Goal: Task Accomplishment & Management: Complete application form

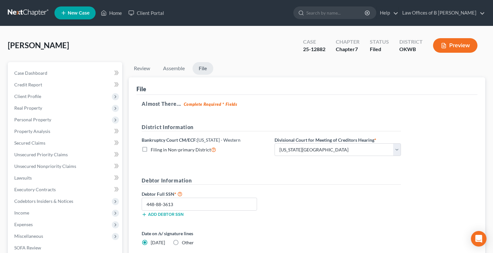
select select "0"
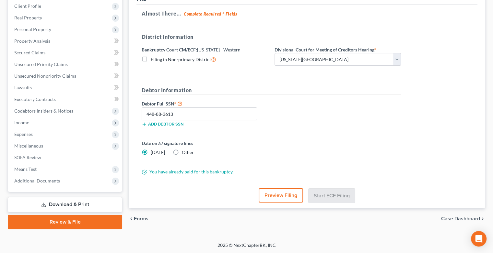
click at [63, 206] on link "Download & Print" at bounding box center [65, 204] width 114 height 15
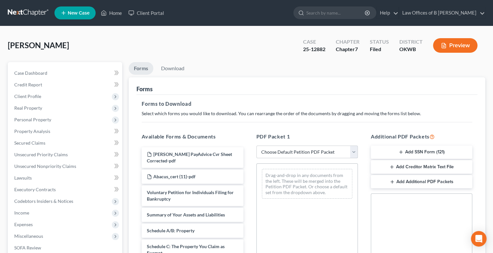
click at [353, 150] on select "Choose Default Petition PDF Packet Complete Bankruptcy Petition (all forms and …" at bounding box center [306, 152] width 101 height 13
select select "2"
click at [256, 146] on select "Choose Default Petition PDF Packet Complete Bankruptcy Petition (all forms and …" at bounding box center [306, 152] width 101 height 13
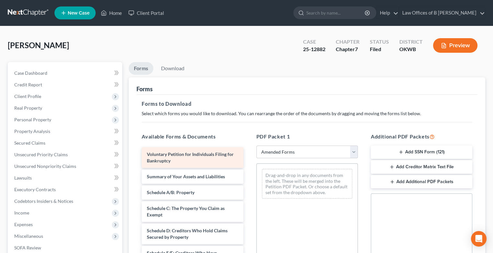
click at [191, 157] on div "Voluntary Petition for Individuals Filing for Bankruptcy" at bounding box center [192, 157] width 101 height 21
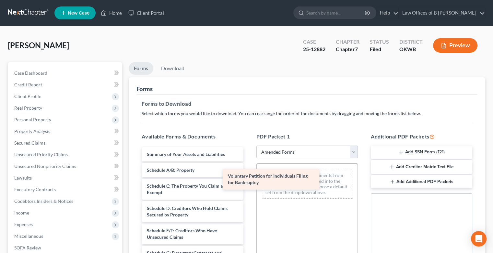
drag, startPoint x: 199, startPoint y: 154, endPoint x: 310, endPoint y: 180, distance: 114.1
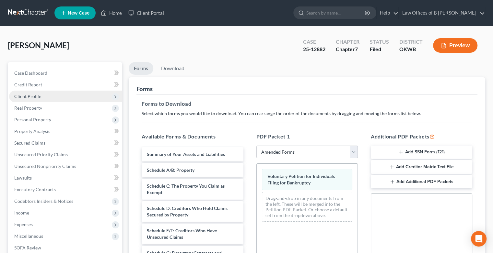
click at [41, 98] on span "Client Profile" at bounding box center [65, 97] width 113 height 12
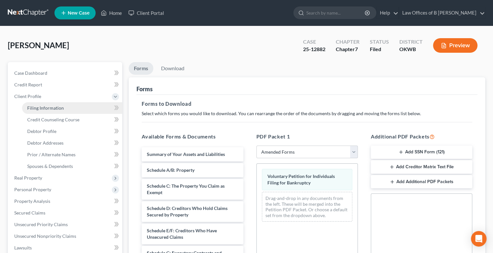
click at [46, 110] on span "Filing Information" at bounding box center [45, 108] width 37 height 6
select select "0"
select select "3"
select select "0"
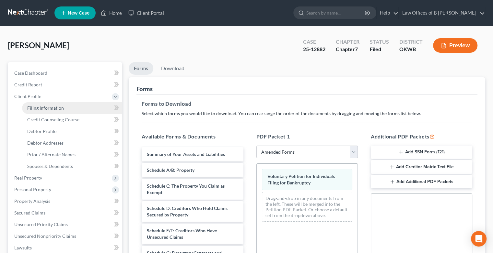
select select "65"
select select "0"
select select "37"
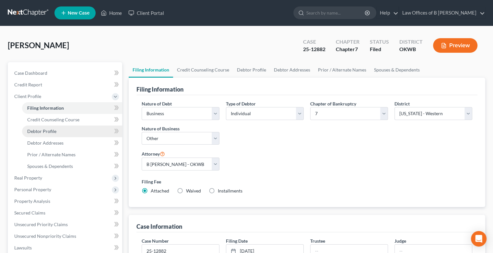
click at [46, 133] on span "Debtor Profile" at bounding box center [41, 132] width 29 height 6
select select "3"
select select "0"
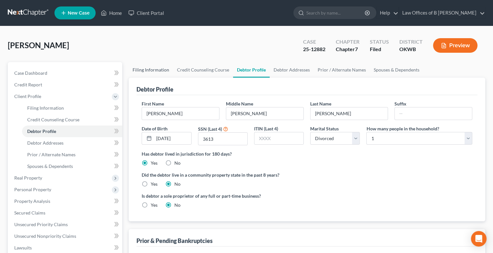
click at [161, 71] on link "Filing Information" at bounding box center [151, 70] width 44 height 16
select select "0"
select select "3"
select select "0"
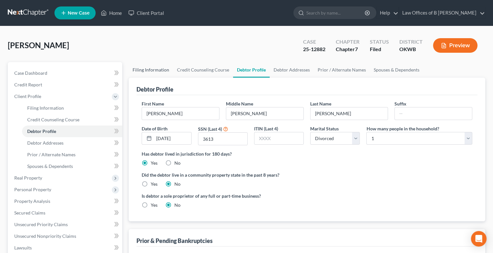
select select "65"
select select "0"
select select "37"
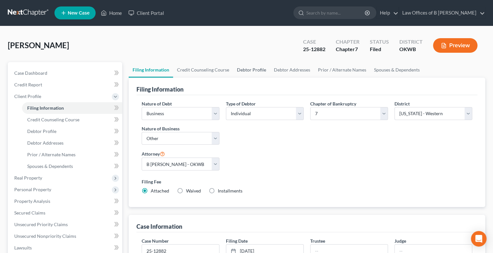
click at [256, 70] on link "Debtor Profile" at bounding box center [251, 70] width 37 height 16
select select "3"
select select "0"
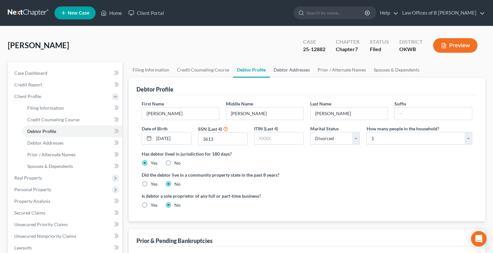
click at [293, 69] on link "Debtor Addresses" at bounding box center [292, 70] width 44 height 16
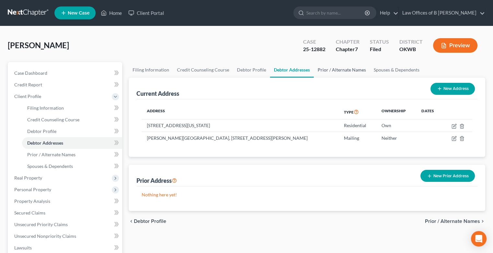
click at [337, 67] on link "Prior / Alternate Names" at bounding box center [342, 70] width 56 height 16
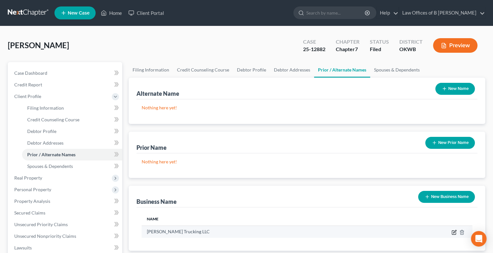
click at [454, 232] on icon "button" at bounding box center [453, 232] width 5 height 5
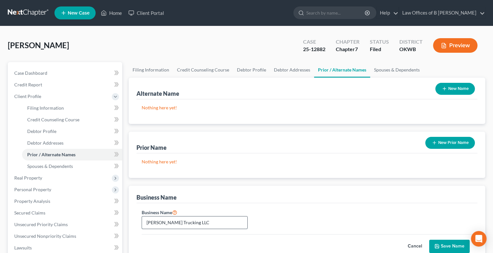
click at [184, 218] on input "[PERSON_NAME] Trucking LLC" at bounding box center [194, 223] width 105 height 12
click at [184, 218] on input "[PERSON_NAME] Trucking LL" at bounding box center [194, 223] width 105 height 12
click at [143, 222] on input "[PERSON_NAME] Trucking" at bounding box center [194, 223] width 105 height 12
type input "dba [PERSON_NAME] Trucking"
click at [446, 244] on button "Save Name" at bounding box center [449, 247] width 41 height 14
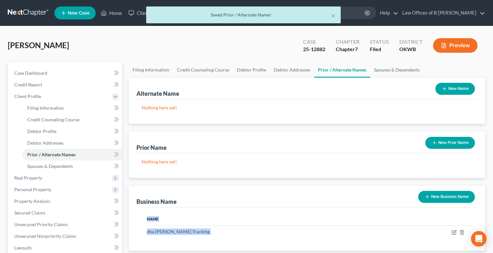
click at [446, 244] on div "Name dba [PERSON_NAME] Trucking" at bounding box center [306, 229] width 341 height 43
click at [193, 41] on div "[PERSON_NAME] Upgraded Case 25-12882 Chapter Chapter 7 Status Filed District [G…" at bounding box center [246, 48] width 477 height 28
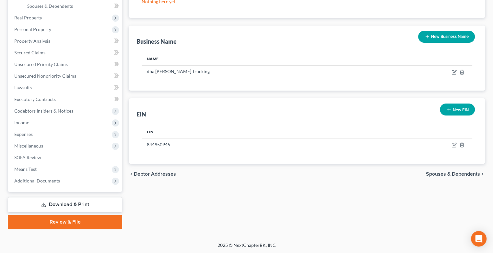
click at [65, 201] on link "Download & Print" at bounding box center [65, 204] width 114 height 15
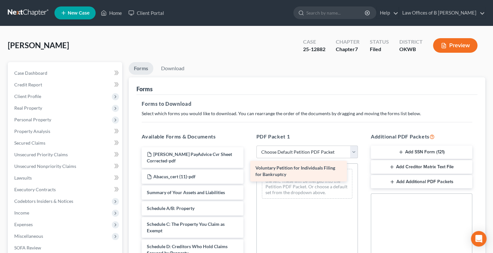
drag, startPoint x: 216, startPoint y: 195, endPoint x: 324, endPoint y: 170, distance: 110.9
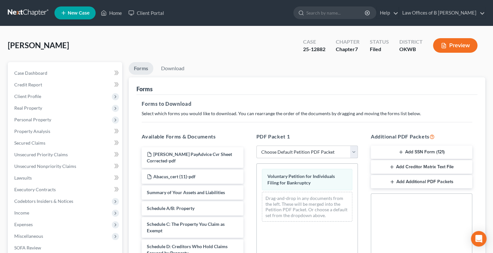
click at [352, 154] on select "Choose Default Petition PDF Packet Complete Bankruptcy Petition (all forms and …" at bounding box center [306, 152] width 101 height 13
select select "2"
click at [256, 146] on select "Choose Default Petition PDF Packet Complete Bankruptcy Petition (all forms and …" at bounding box center [306, 152] width 101 height 13
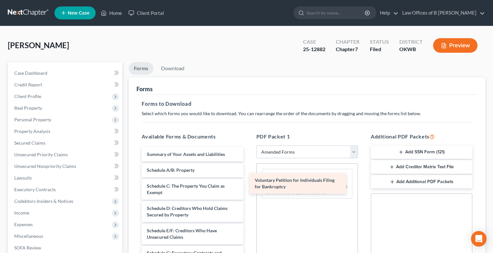
drag, startPoint x: 185, startPoint y: 158, endPoint x: 293, endPoint y: 183, distance: 110.5
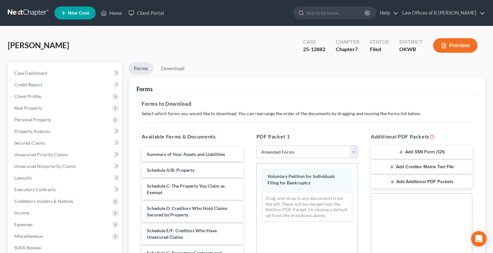
scroll to position [146, 0]
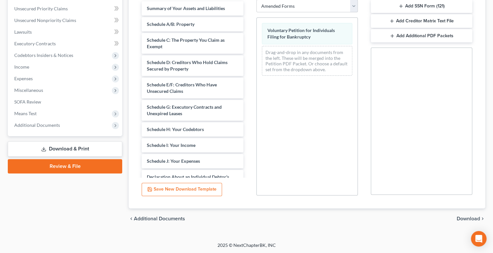
drag, startPoint x: 469, startPoint y: 225, endPoint x: 464, endPoint y: 218, distance: 9.0
click at [464, 218] on div "chevron_left Additional Documents Download chevron_right" at bounding box center [307, 219] width 356 height 21
click at [467, 218] on span "Download" at bounding box center [468, 218] width 23 height 5
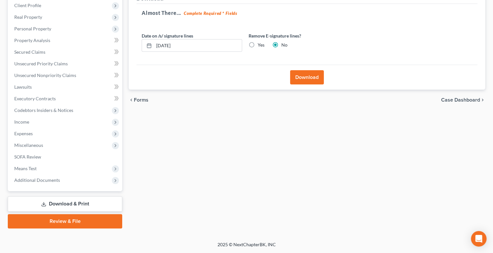
scroll to position [90, 0]
click at [300, 76] on button "Download" at bounding box center [307, 78] width 34 height 14
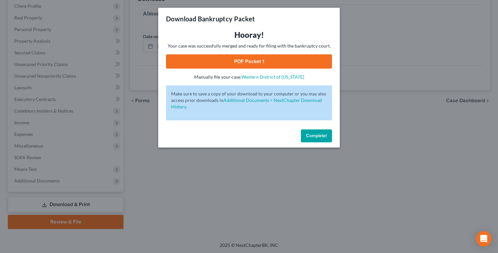
click at [254, 65] on link "PDF Packet 1" at bounding box center [249, 61] width 166 height 14
click at [314, 136] on span "Complete!" at bounding box center [316, 136] width 21 height 6
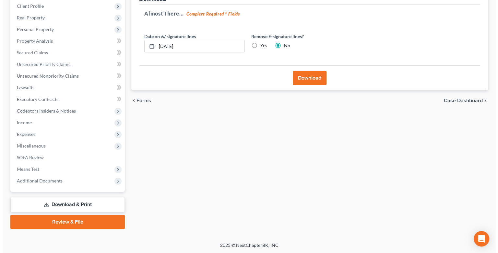
scroll to position [0, 0]
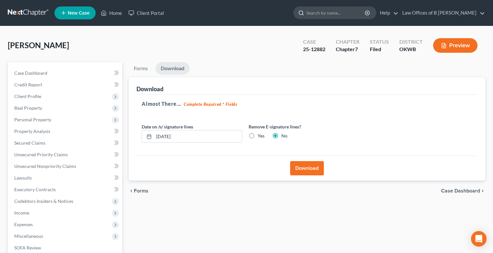
click at [343, 12] on input "search" at bounding box center [335, 13] width 59 height 12
type input "[PERSON_NAME]"
